Goal: Transaction & Acquisition: Purchase product/service

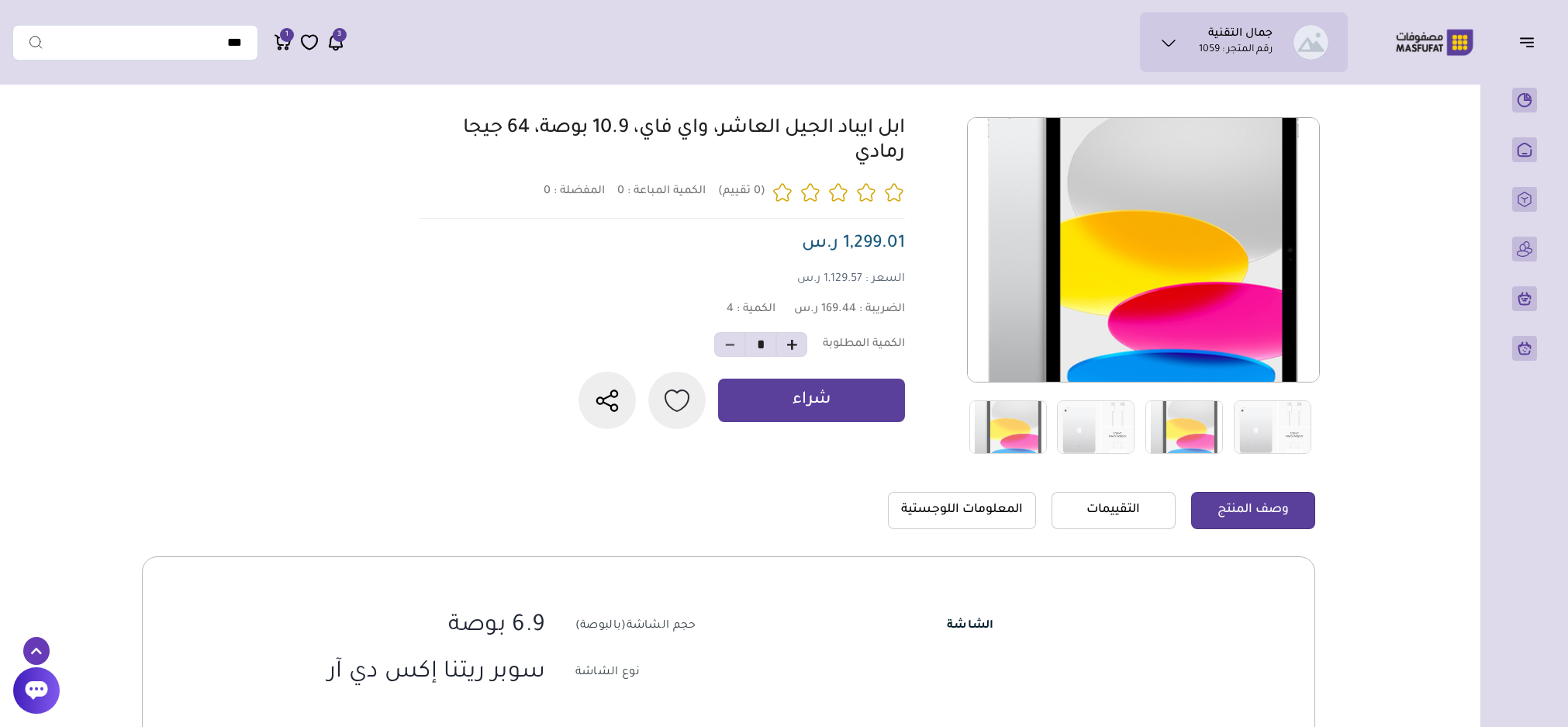
scroll to position [232, 0]
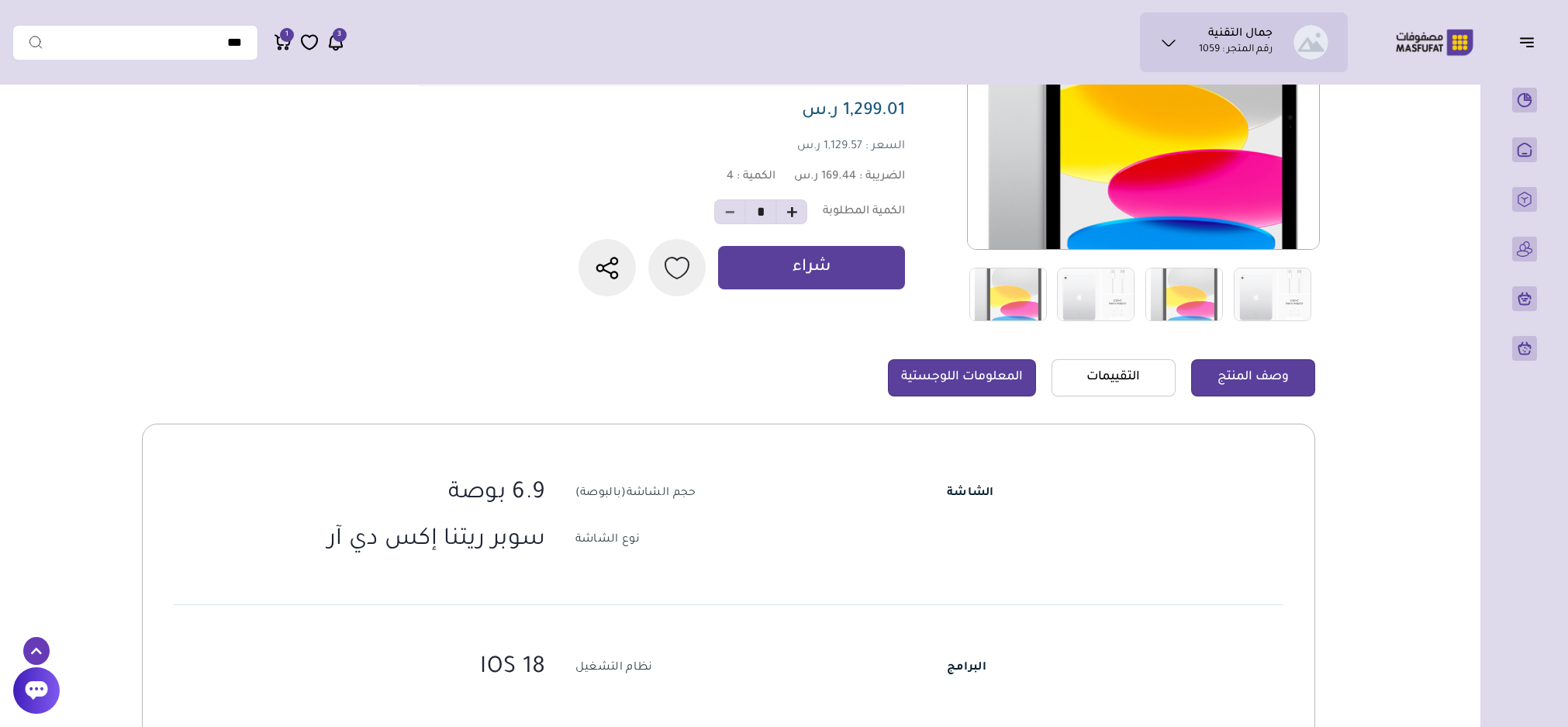
click at [981, 375] on link "المعلومات اللوجستية" at bounding box center [961, 378] width 148 height 38
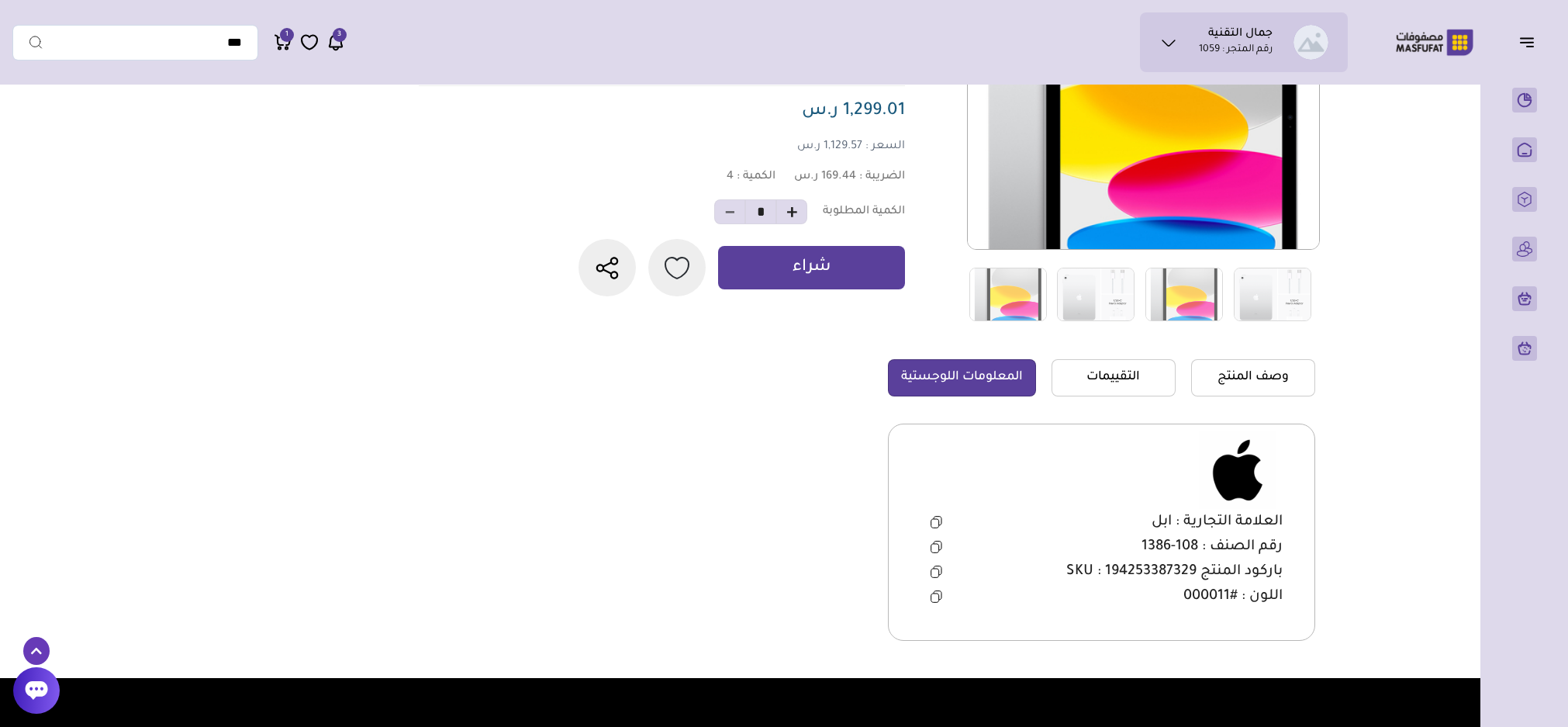
click at [935, 573] on icon at bounding box center [936, 572] width 12 height 13
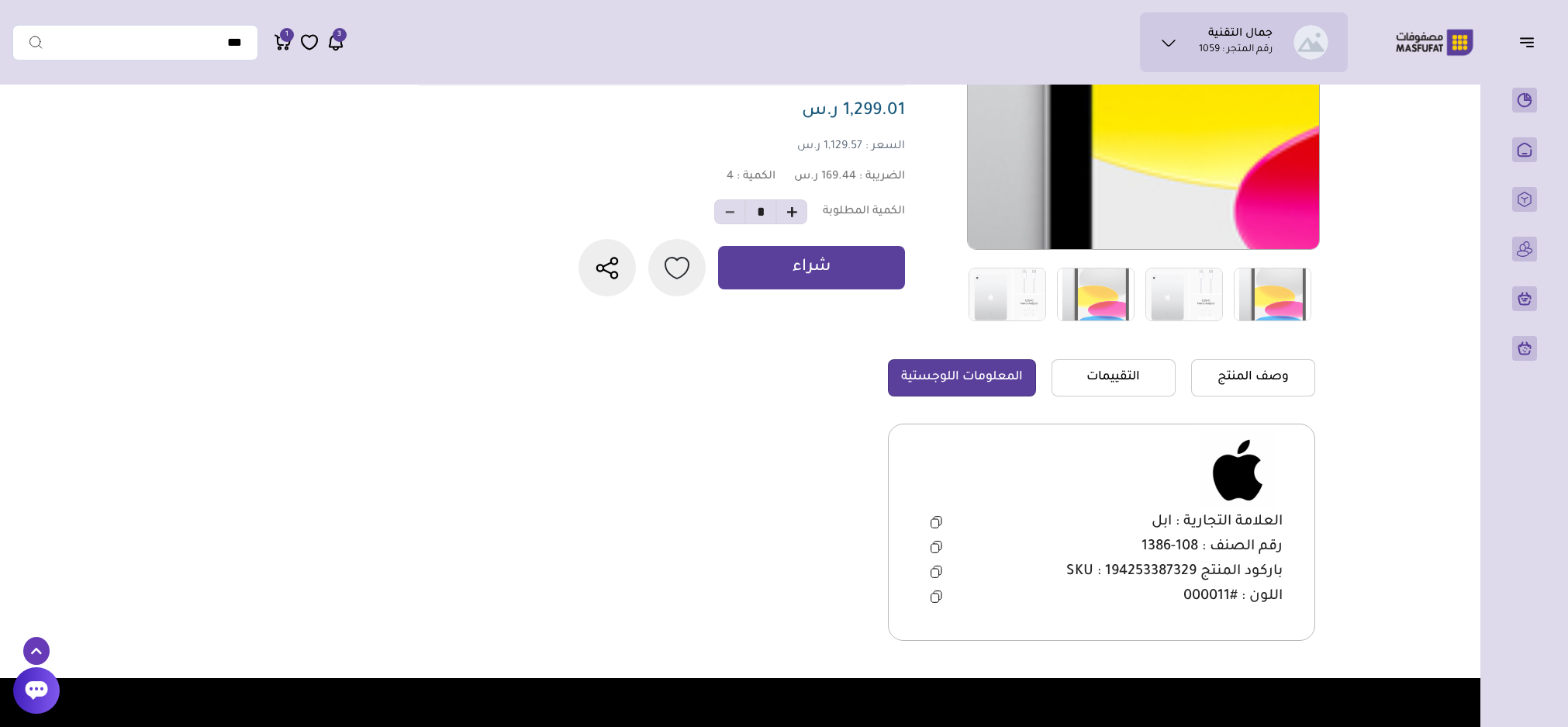
scroll to position [0, 0]
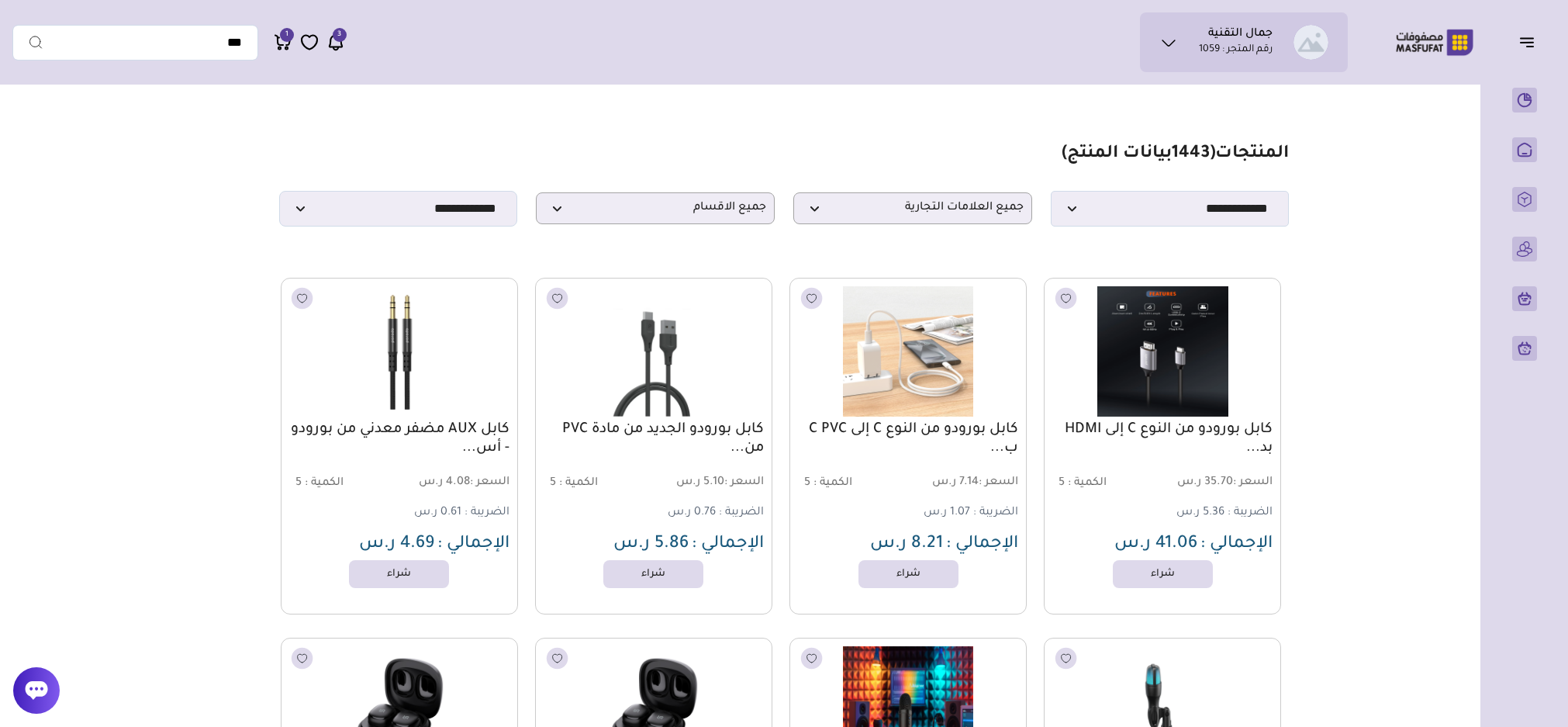
select select "*"
drag, startPoint x: 943, startPoint y: 211, endPoint x: 949, endPoint y: 240, distance: 29.6
click at [943, 211] on span "جميع العلامات التجارية" at bounding box center [913, 208] width 222 height 15
type input "*"
type input "***"
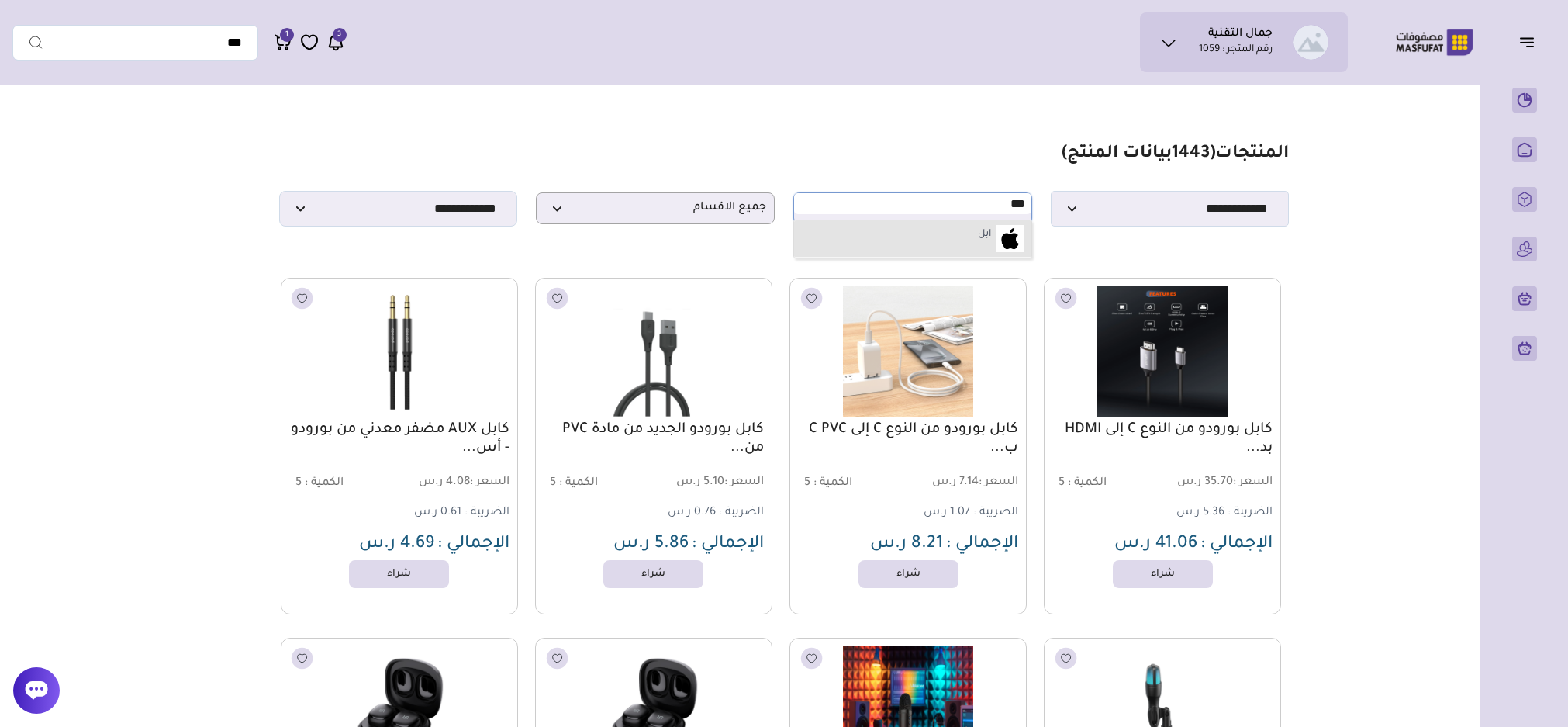
click at [979, 238] on label "ابل" at bounding box center [984, 236] width 18 height 20
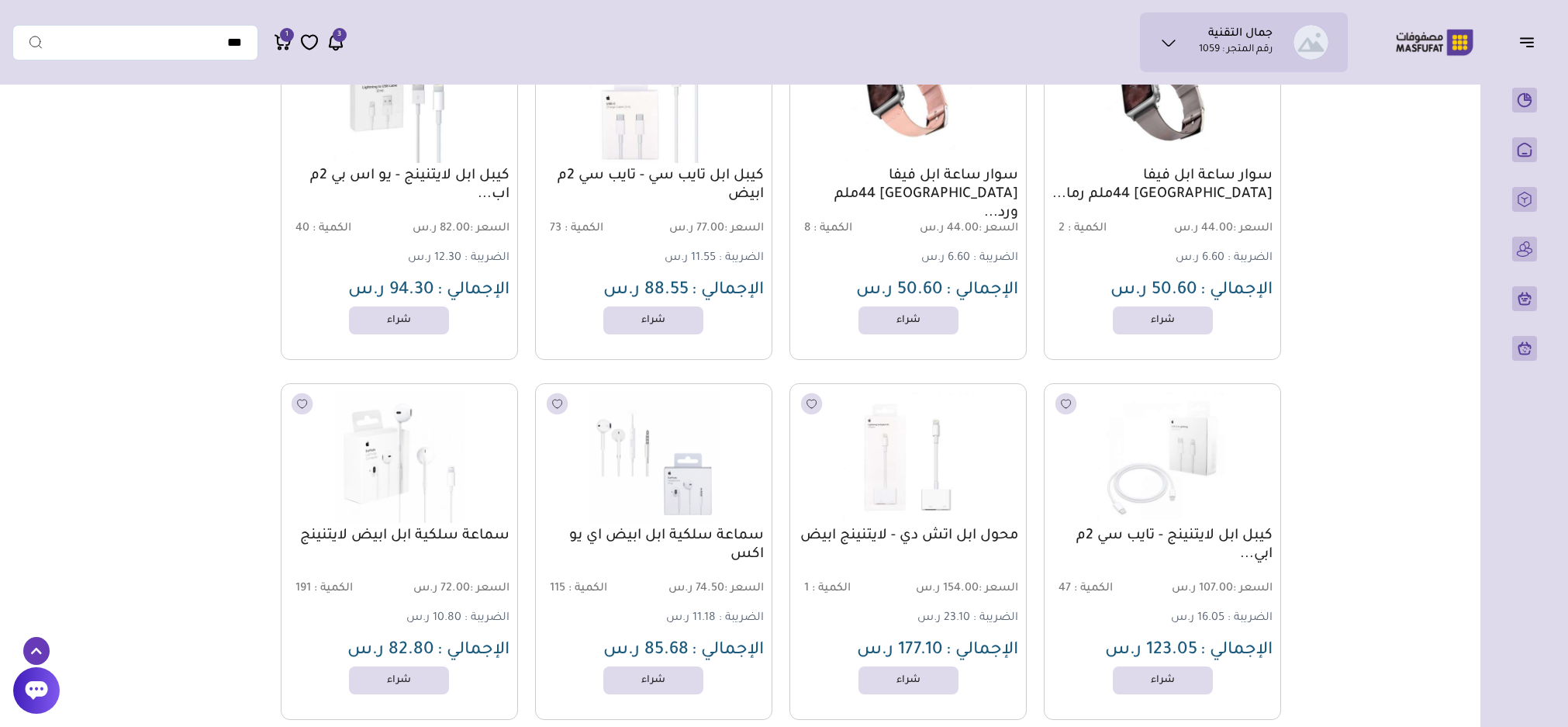
scroll to position [2561, 0]
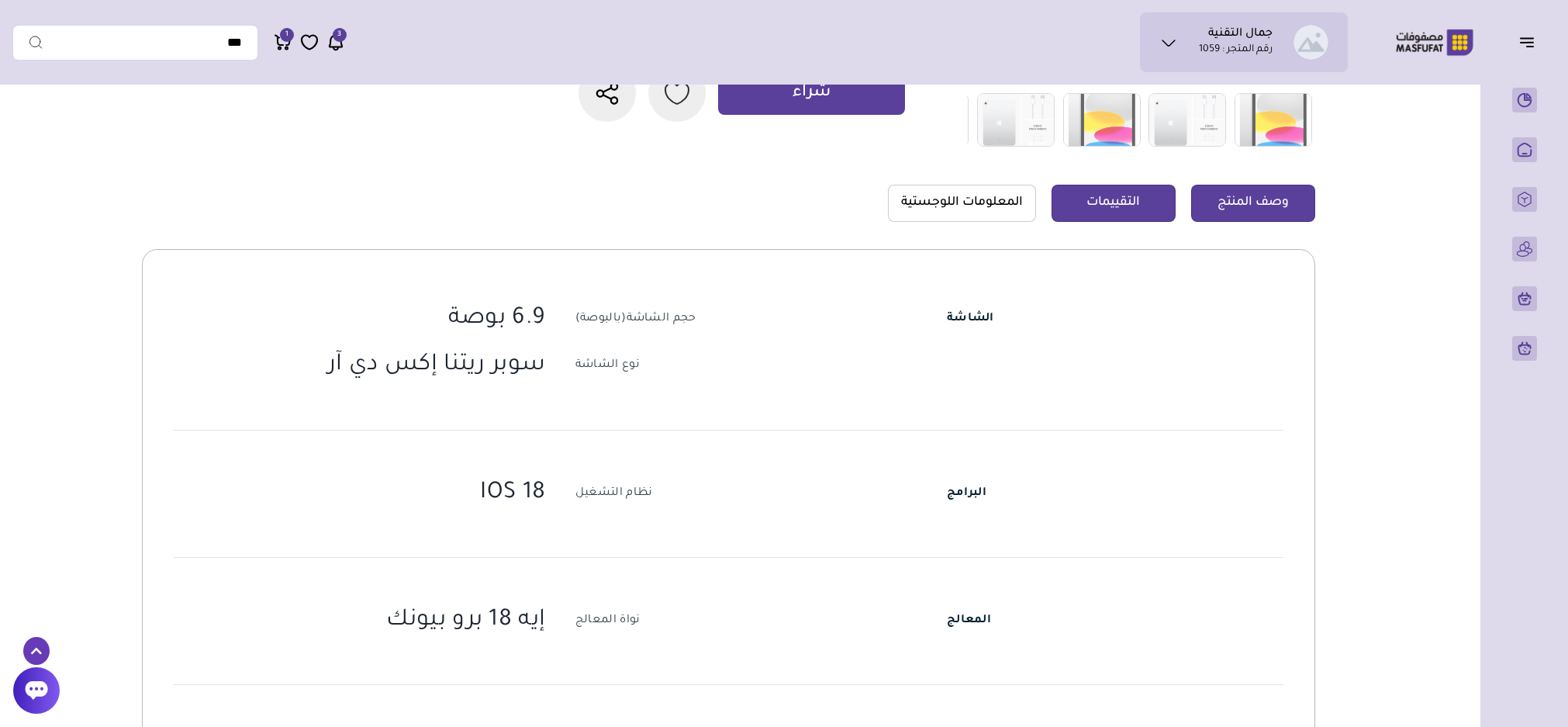
scroll to position [466, 0]
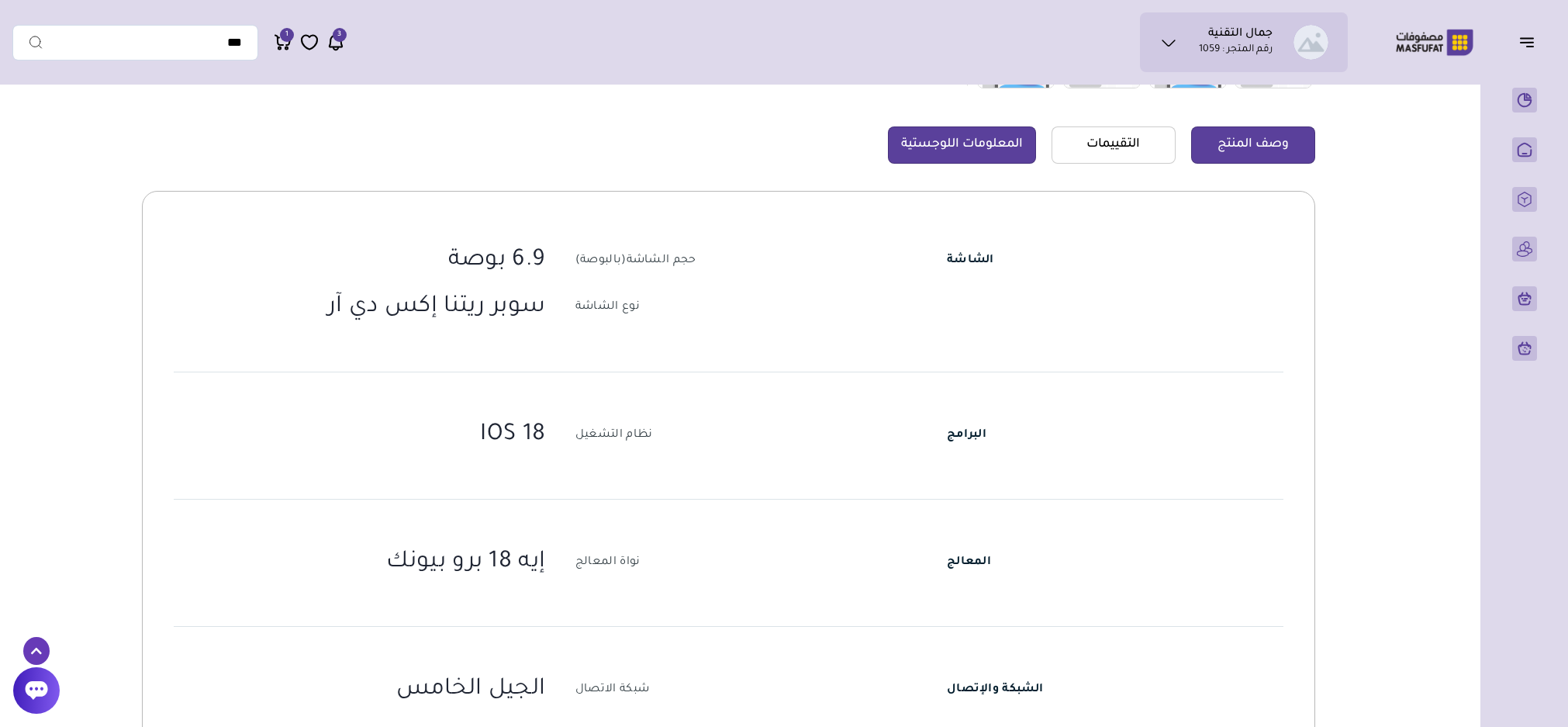
click at [973, 149] on link "المعلومات اللوجستية" at bounding box center [961, 146] width 148 height 38
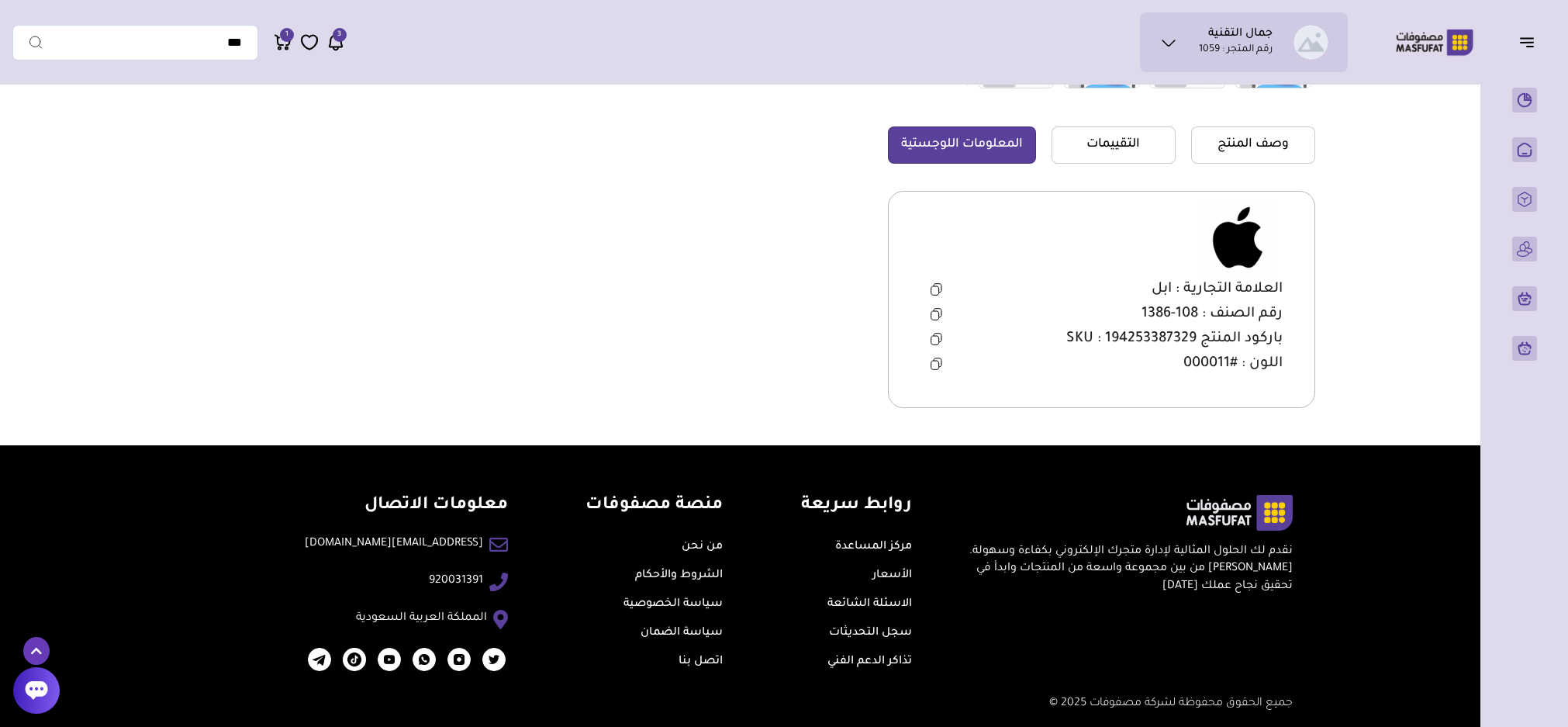
click at [935, 343] on icon at bounding box center [936, 339] width 12 height 13
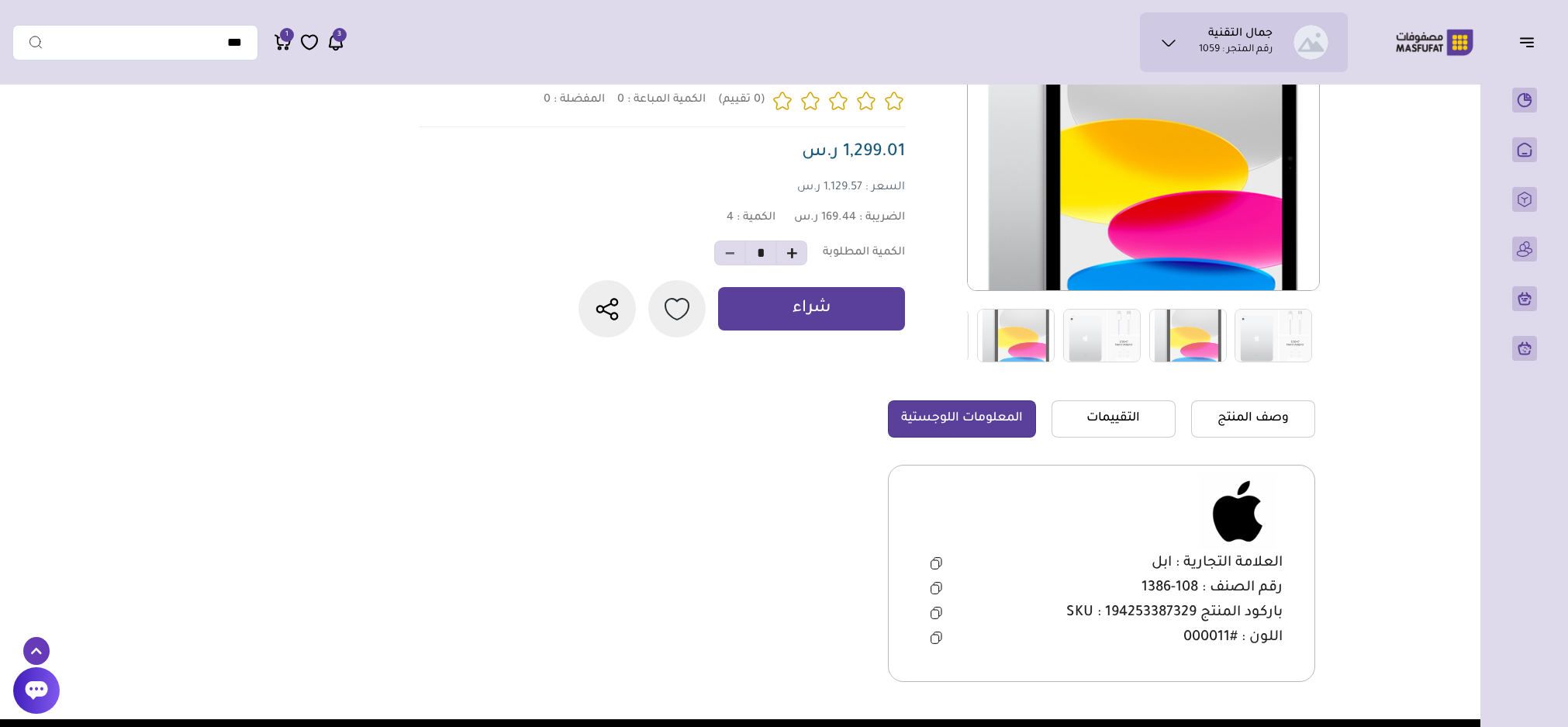
scroll to position [232, 0]
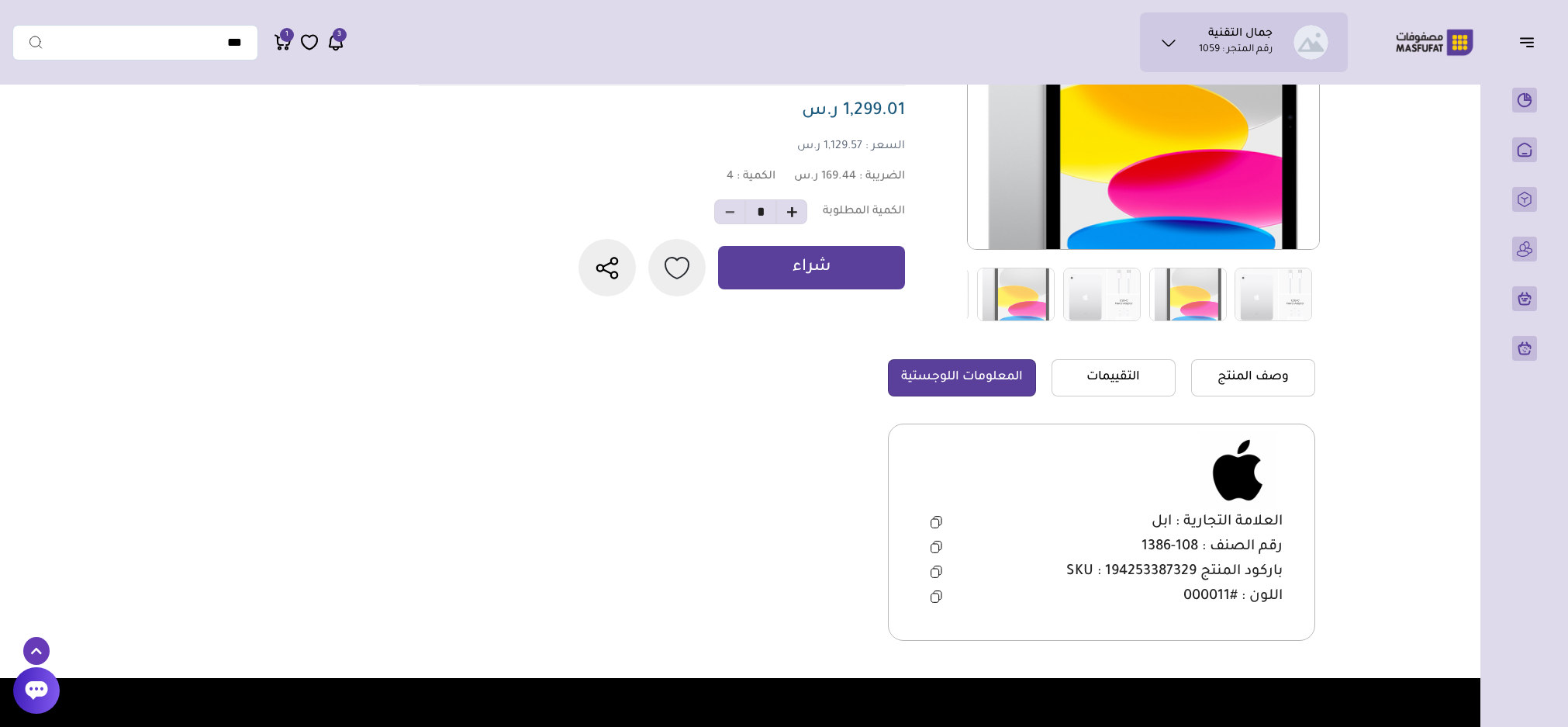
click at [936, 573] on icon at bounding box center [935, 573] width 8 height 9
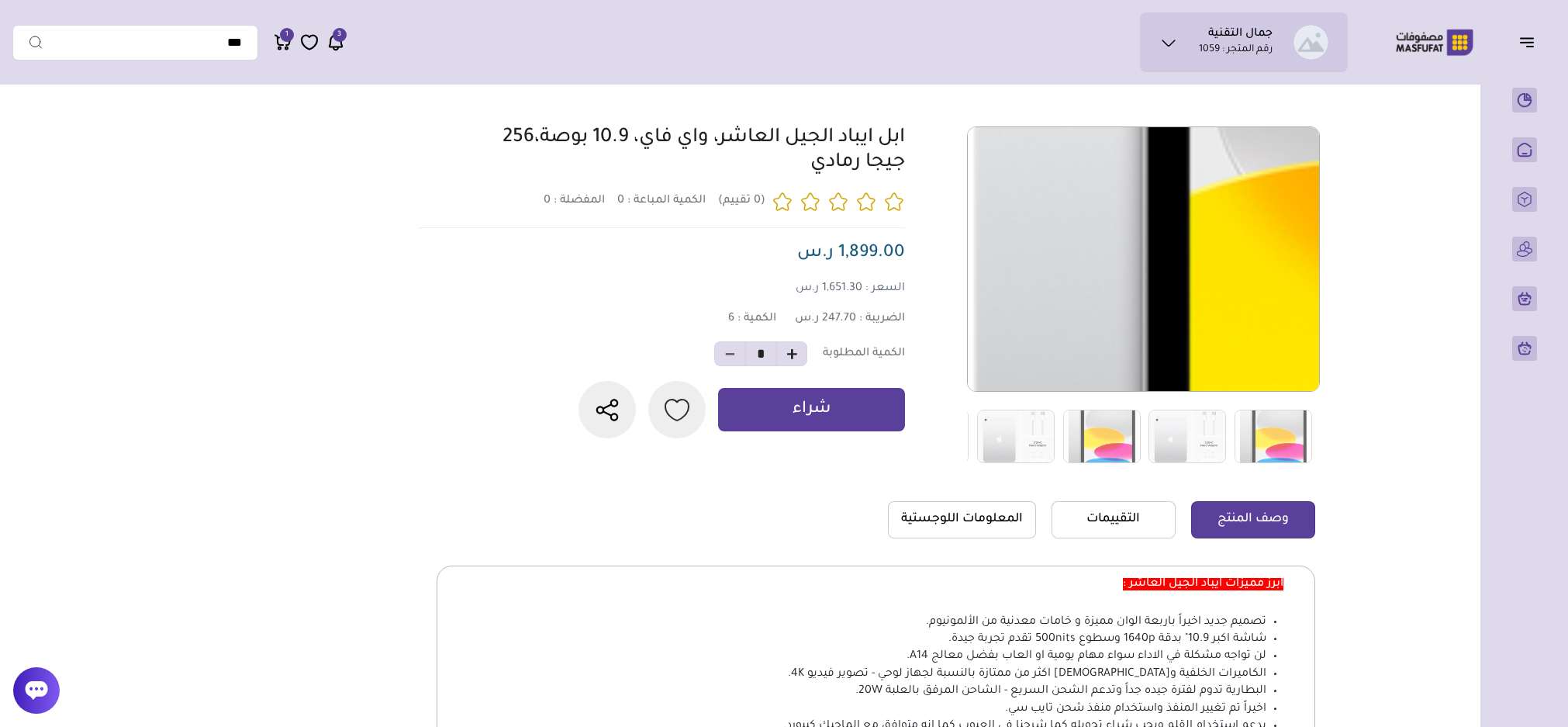
scroll to position [232, 0]
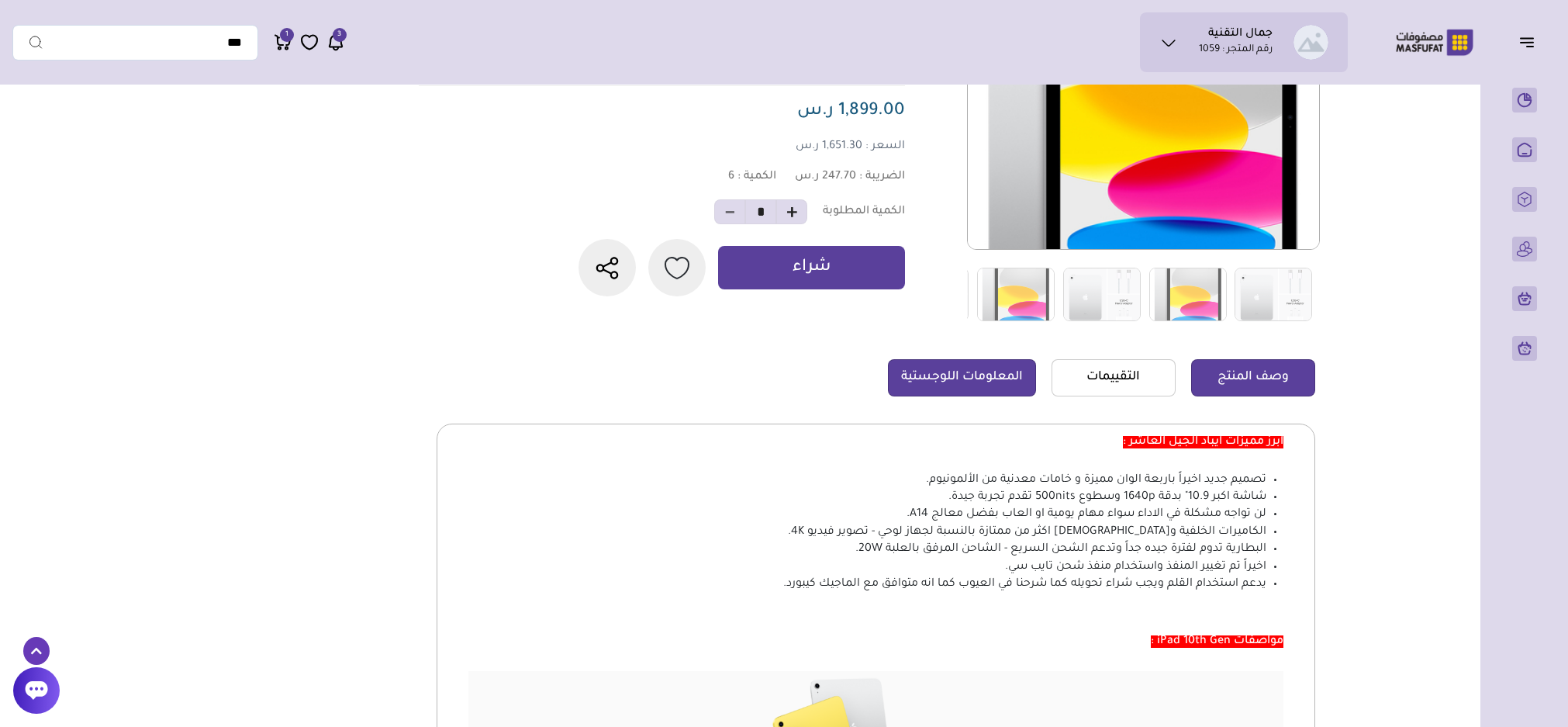
click at [975, 363] on link "المعلومات اللوجستية" at bounding box center [961, 378] width 148 height 38
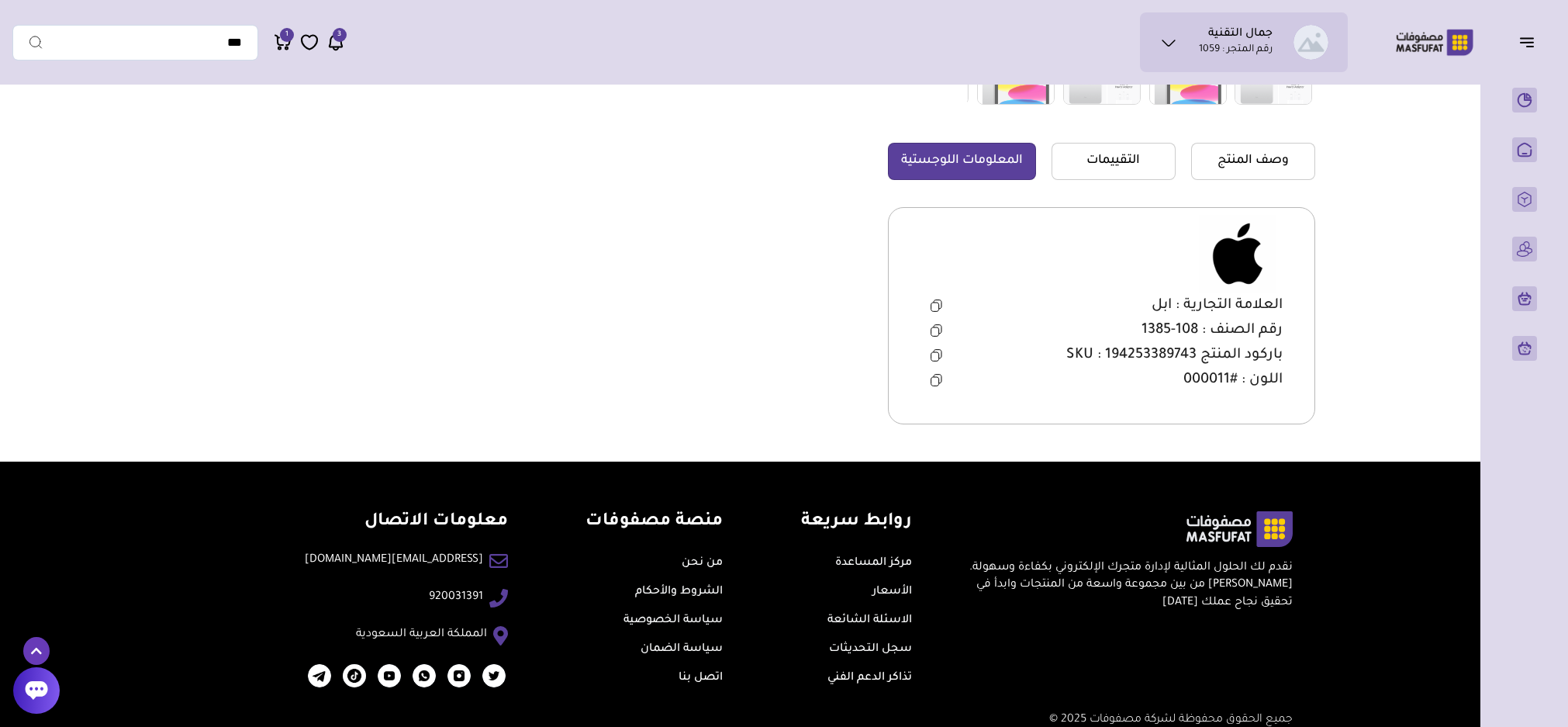
scroll to position [466, 0]
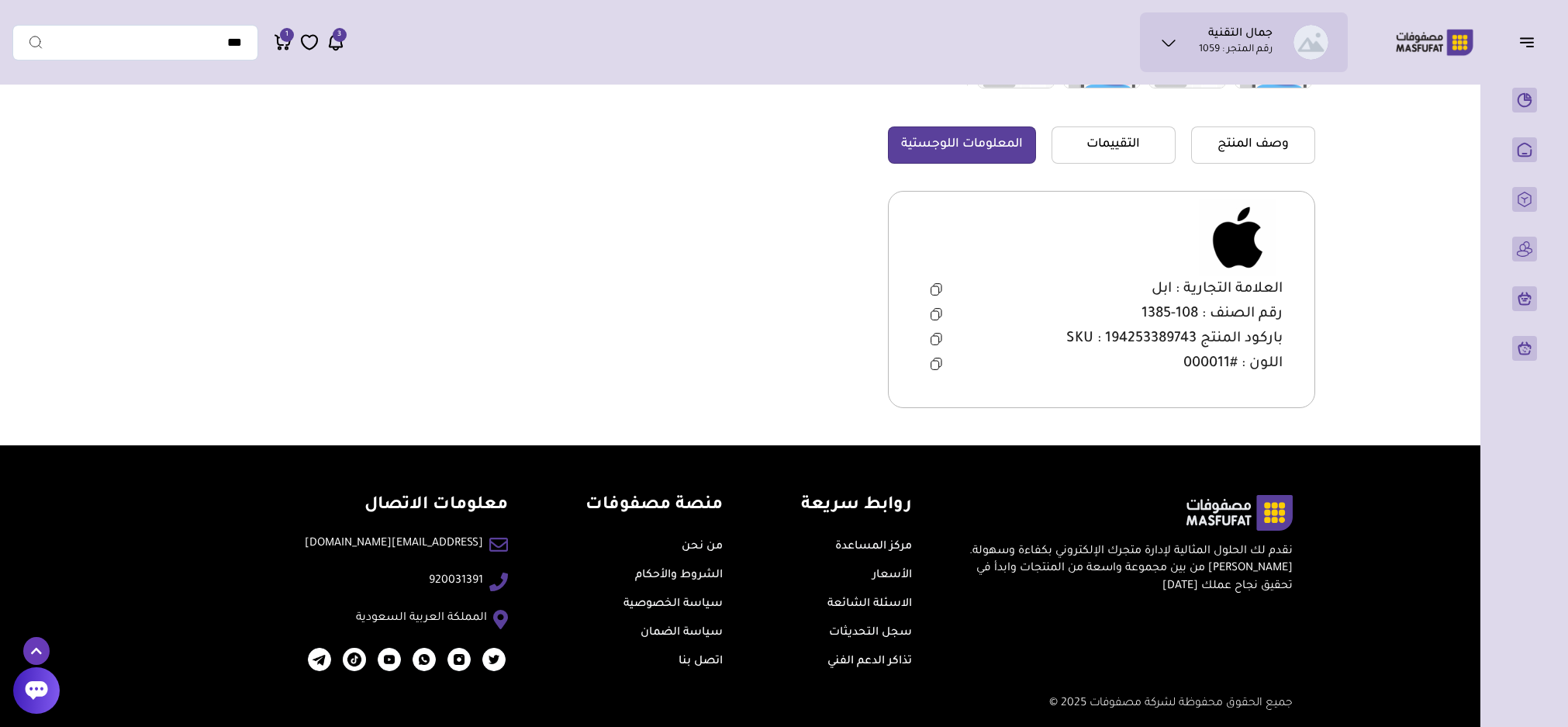
click at [934, 342] on icon at bounding box center [936, 339] width 12 height 13
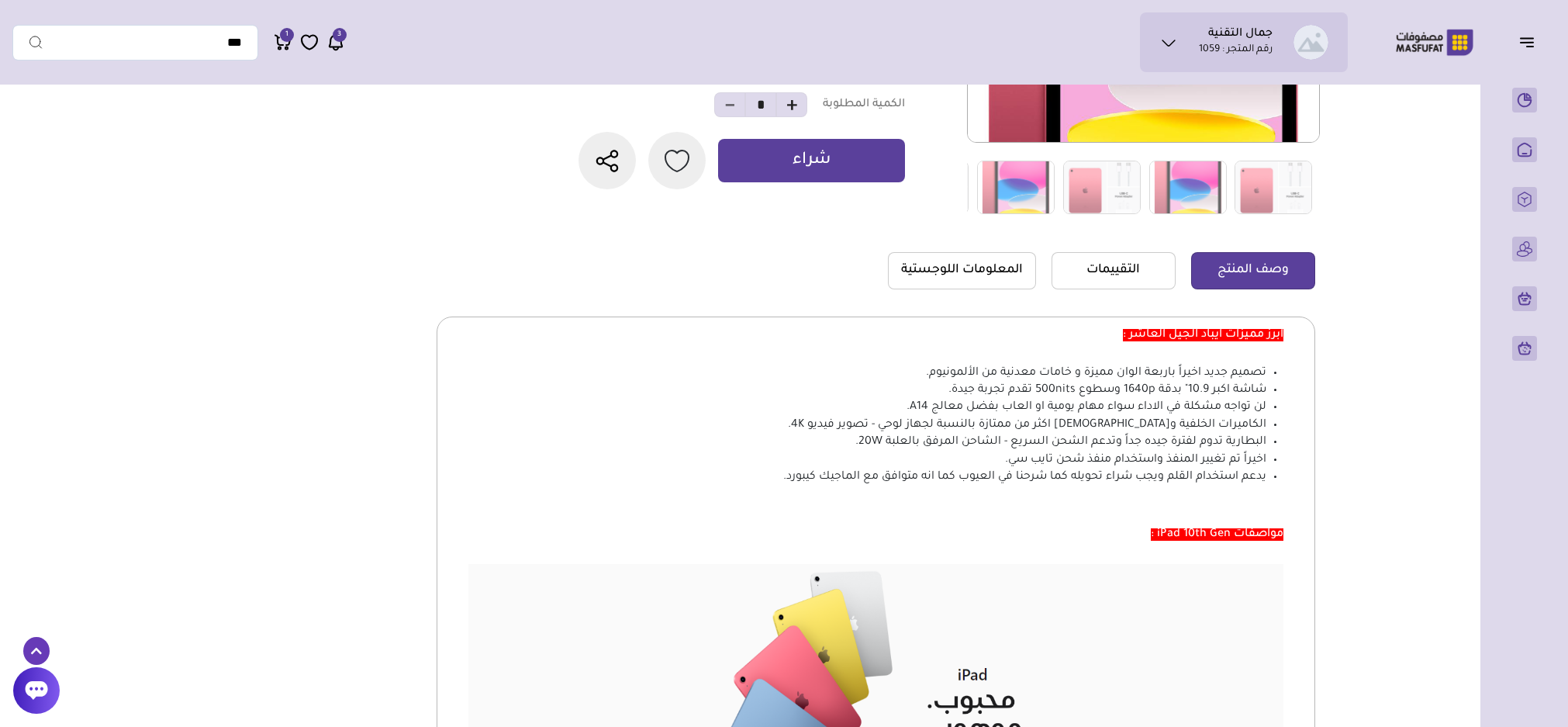
scroll to position [349, 0]
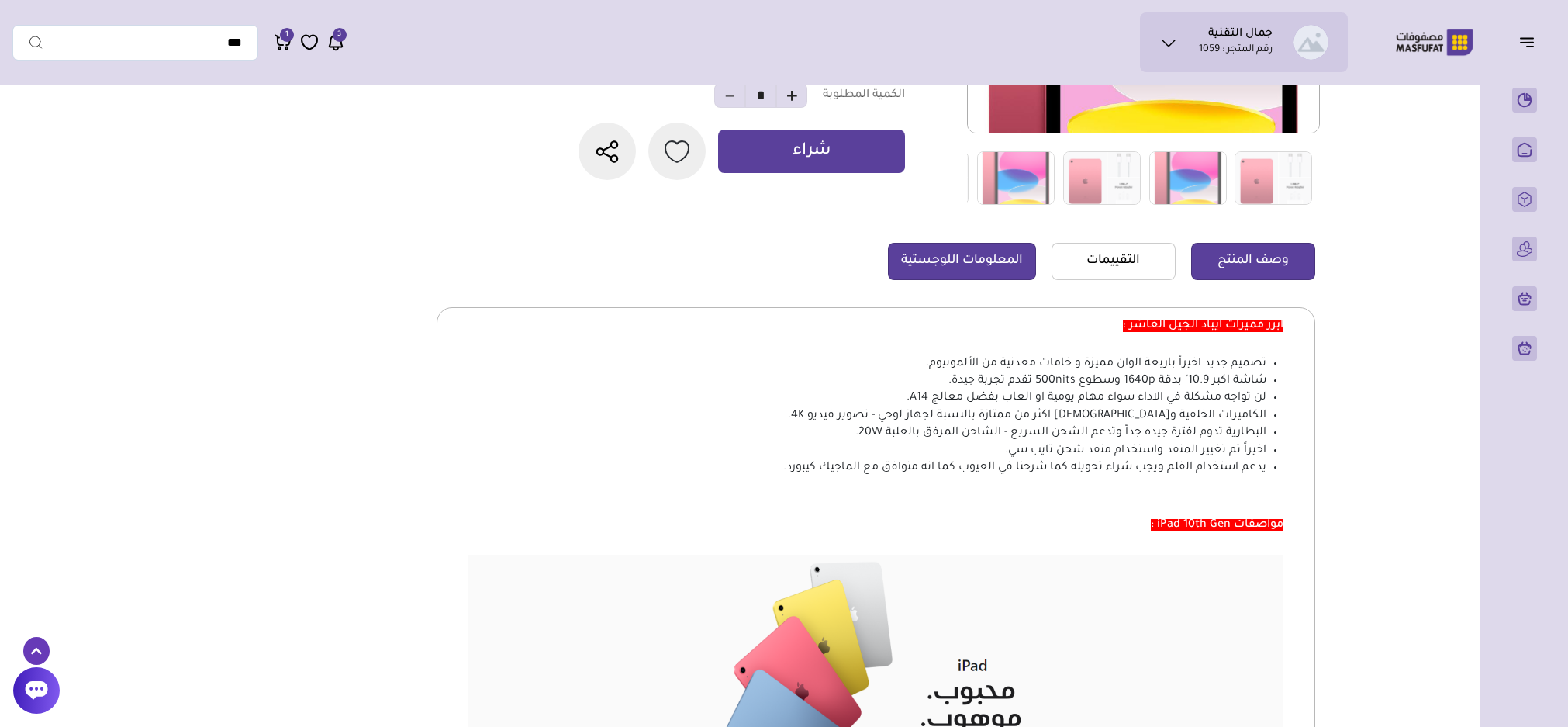
click at [964, 247] on link "المعلومات اللوجستية" at bounding box center [961, 261] width 148 height 38
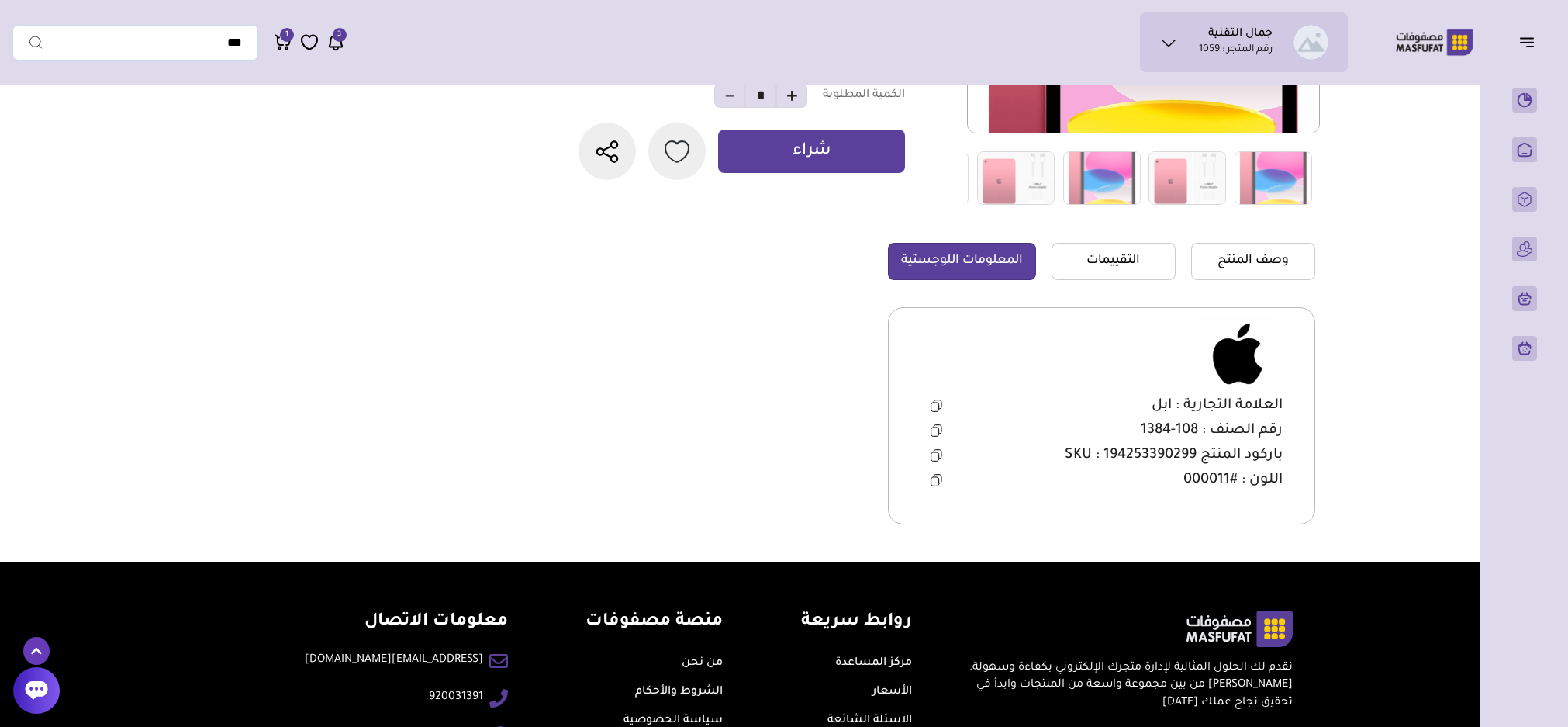
click at [938, 450] on icon at bounding box center [936, 455] width 12 height 13
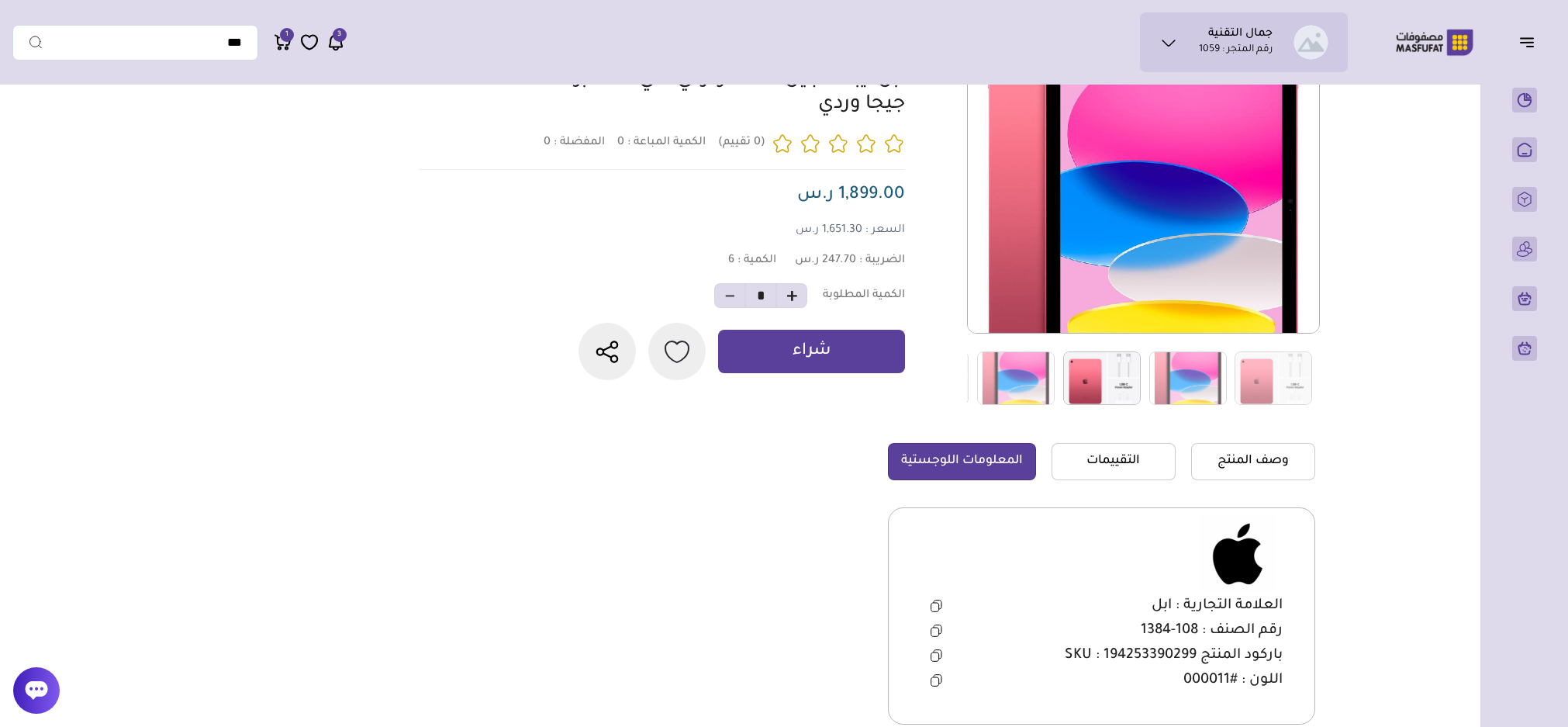
scroll to position [0, 0]
